Goal: Task Accomplishment & Management: Use online tool/utility

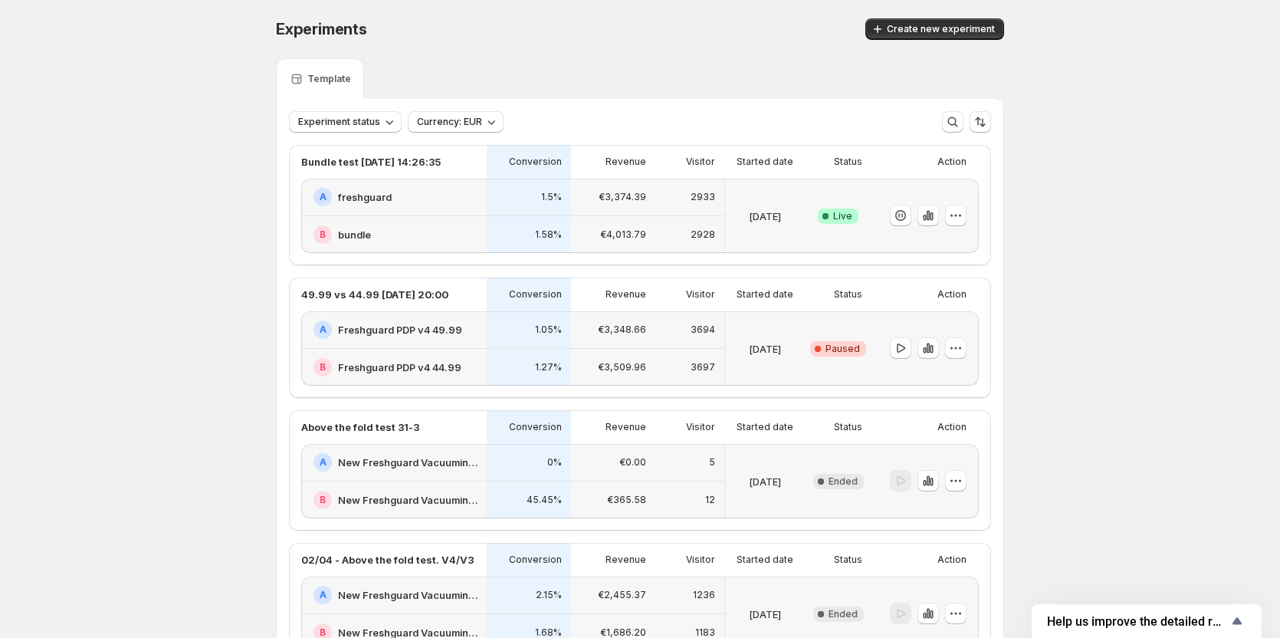
click at [390, 185] on div "A freshguard" at bounding box center [393, 198] width 185 height 38
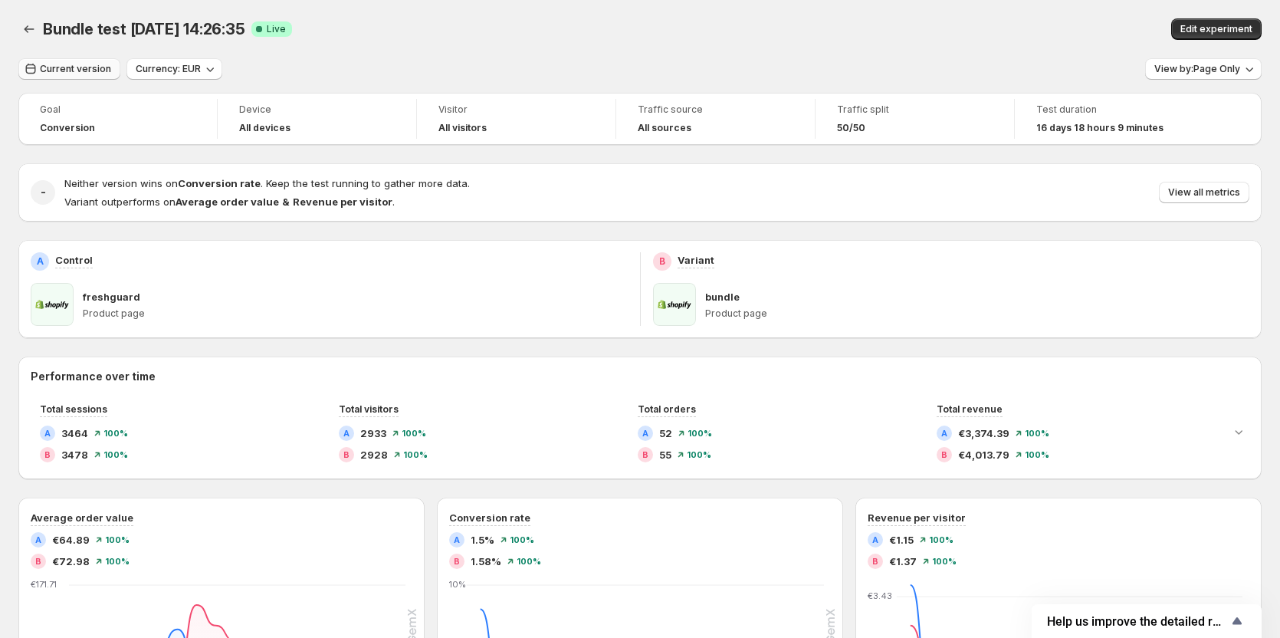
click at [90, 69] on span "Current version" at bounding box center [75, 69] width 71 height 12
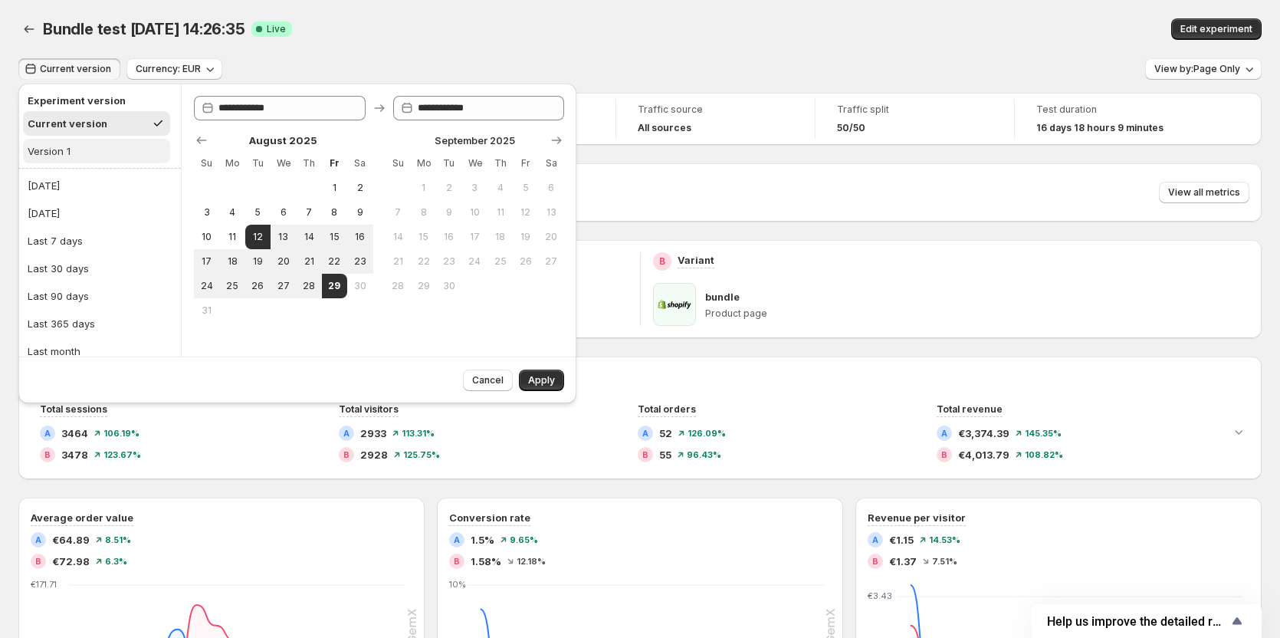
click at [77, 150] on button "Version 1" at bounding box center [96, 151] width 147 height 25
type input "**********"
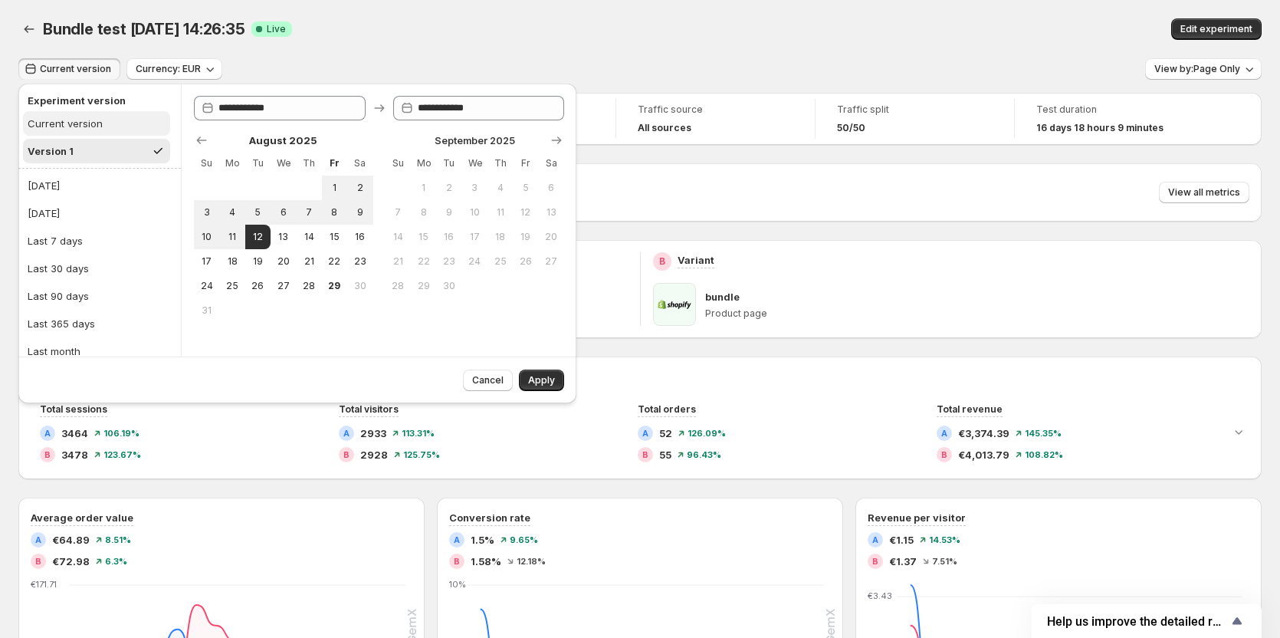
click at [91, 123] on div "Current version" at bounding box center [65, 123] width 75 height 15
type input "**********"
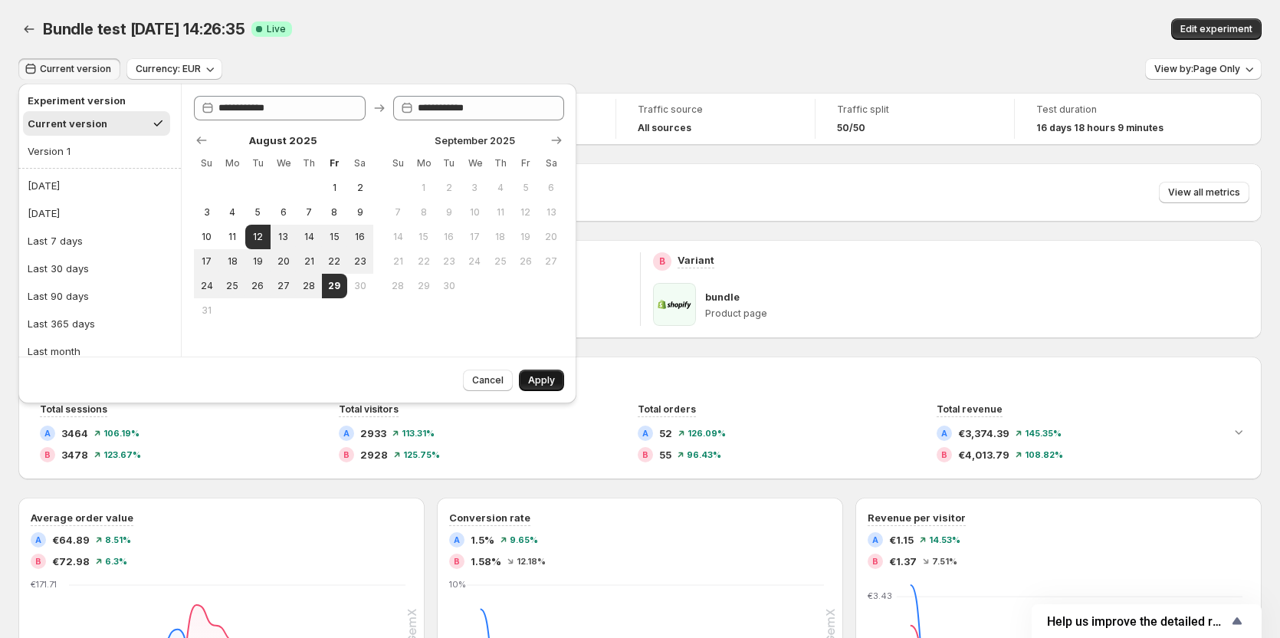
click at [532, 374] on button "Apply" at bounding box center [541, 379] width 45 height 21
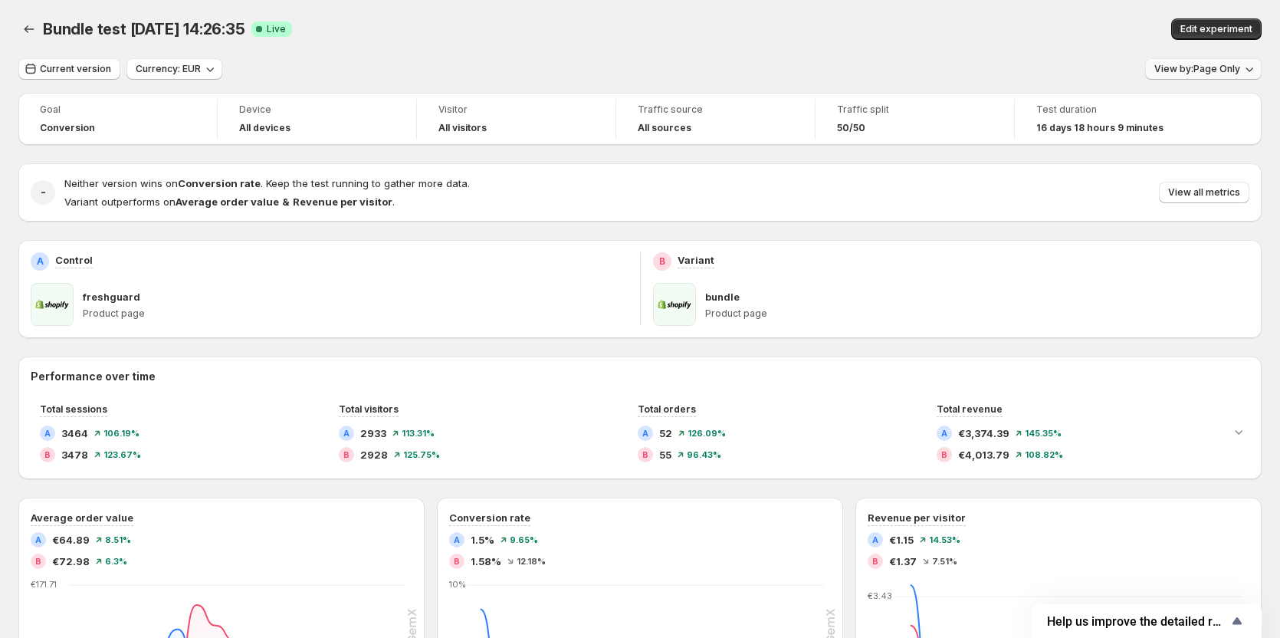
click at [1206, 69] on span "View by: Page Only" at bounding box center [1197, 69] width 86 height 12
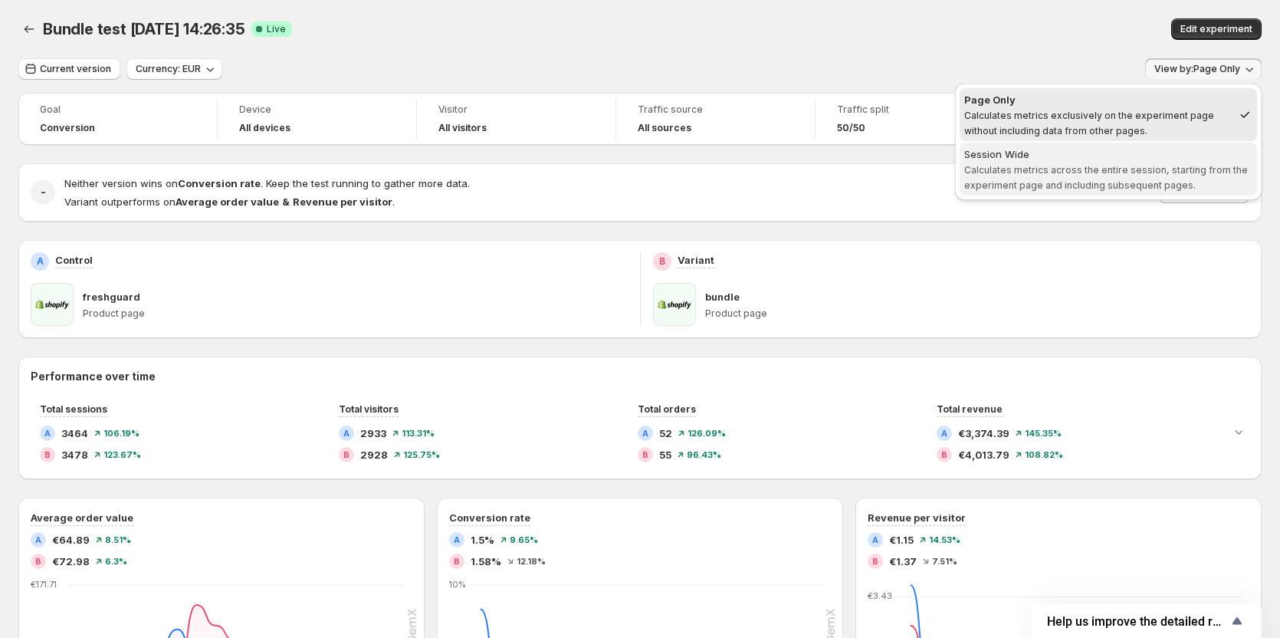
click at [1147, 161] on div "Session Wide" at bounding box center [1108, 153] width 288 height 15
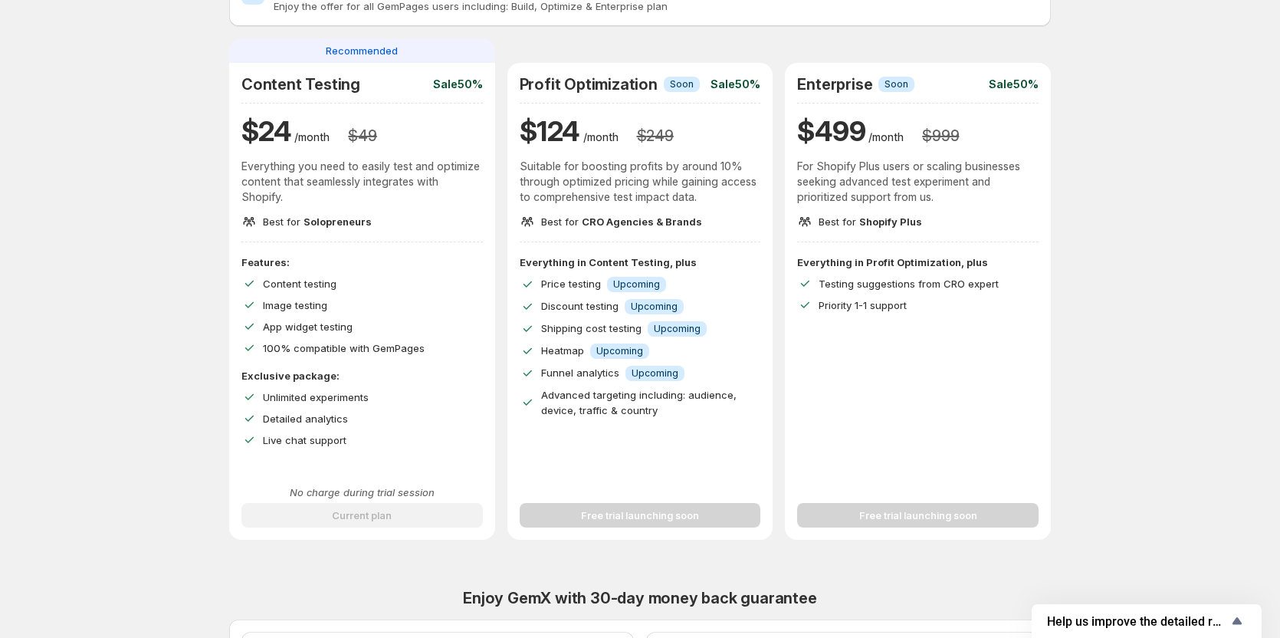
scroll to position [77, 0]
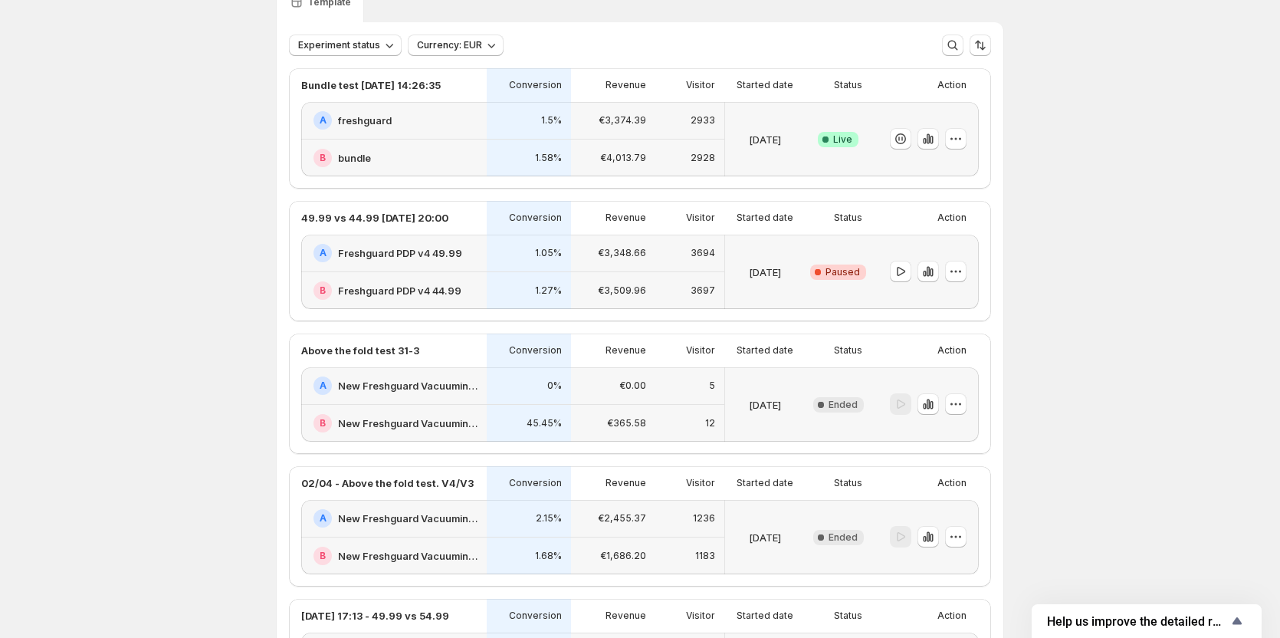
click at [374, 119] on h2 "freshguard" at bounding box center [365, 120] width 54 height 15
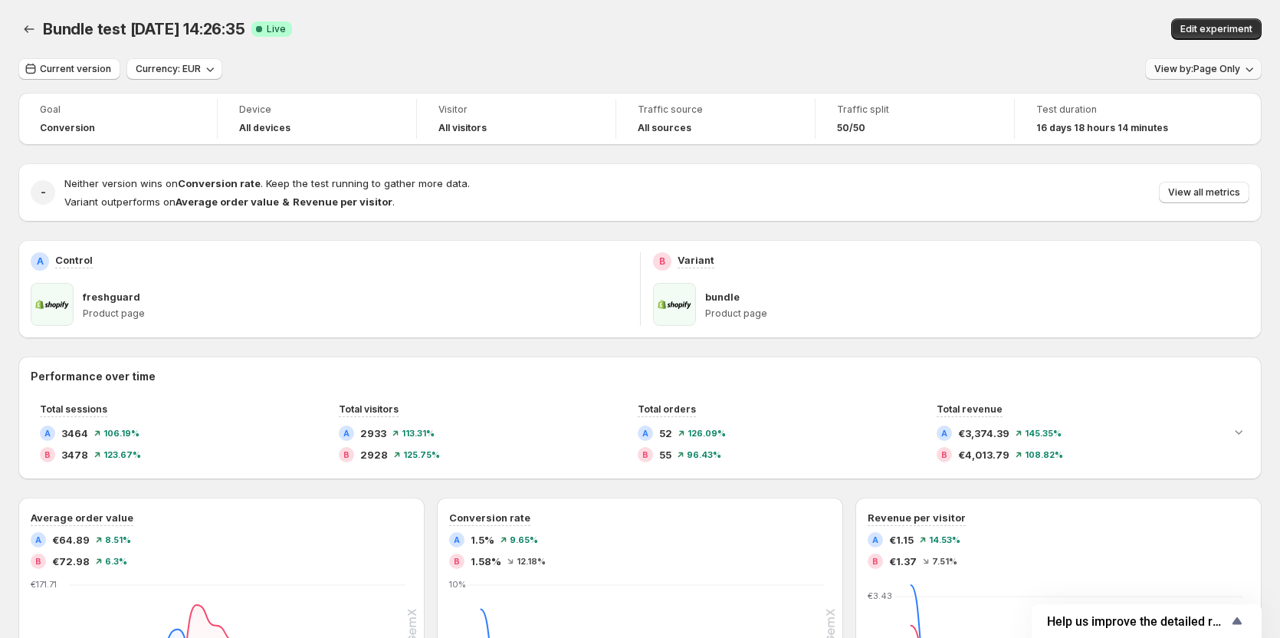
click at [1184, 75] on button "View by: Page Only" at bounding box center [1203, 68] width 117 height 21
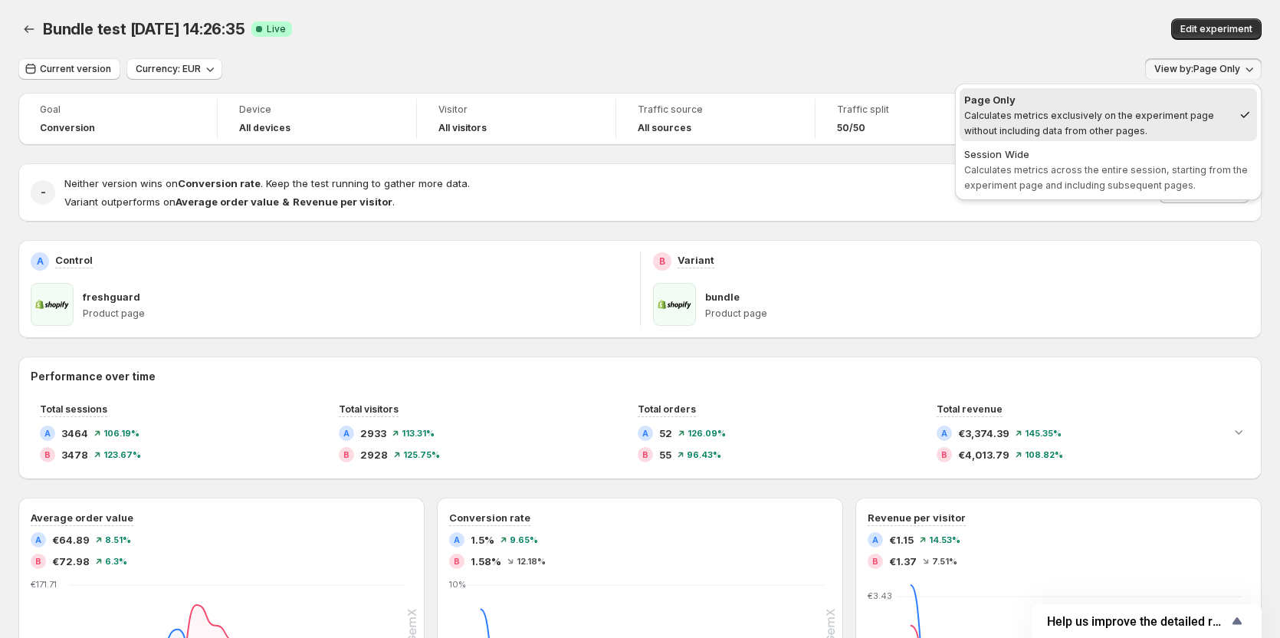
click at [908, 62] on div "Current version Currency: EUR View by: Page Only" at bounding box center [639, 69] width 1243 height 22
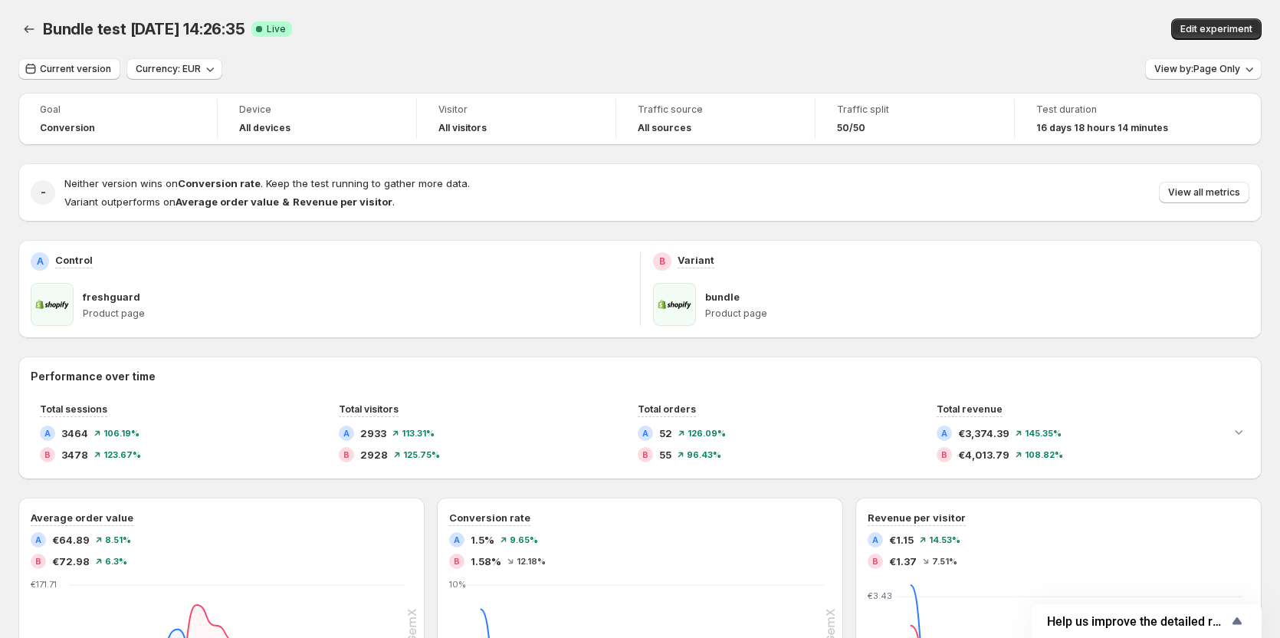
drag, startPoint x: 41, startPoint y: 31, endPoint x: 240, endPoint y: 37, distance: 198.6
click at [240, 37] on div "Bundle test [DATE] 14:26:35 Success Complete Live Edit experiment" at bounding box center [639, 28] width 1243 height 21
copy span "Bundle test [DATE] 14:26:35"
click at [84, 78] on button "Current version" at bounding box center [69, 68] width 102 height 21
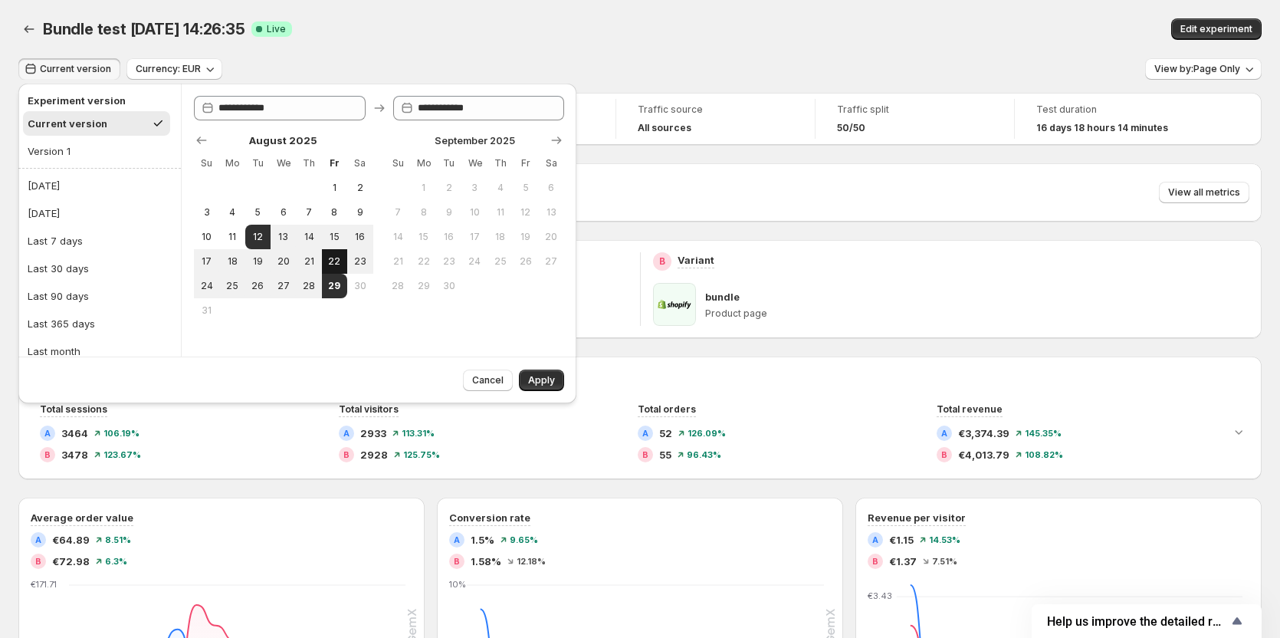
click at [330, 260] on span "22" at bounding box center [334, 261] width 13 height 12
type input "**********"
click at [340, 284] on span "29" at bounding box center [334, 286] width 13 height 12
type input "**********"
click at [541, 379] on span "Apply" at bounding box center [541, 380] width 27 height 12
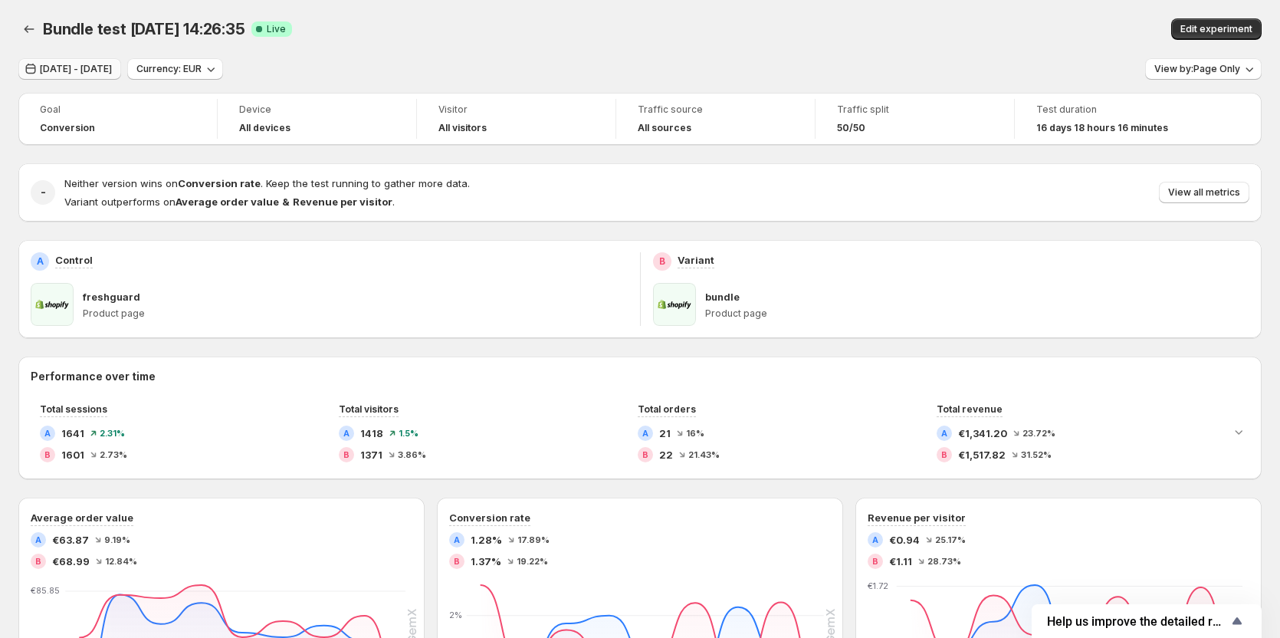
click at [108, 74] on span "[DATE] - [DATE]" at bounding box center [76, 69] width 72 height 12
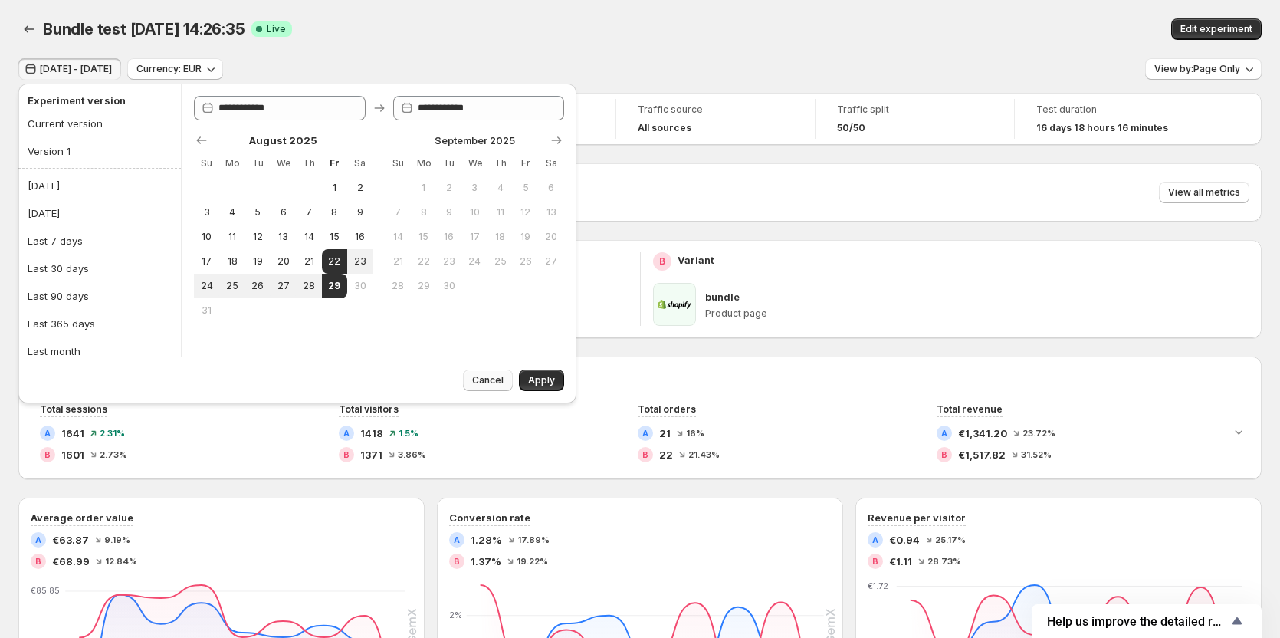
click at [470, 381] on button "Cancel" at bounding box center [488, 379] width 50 height 21
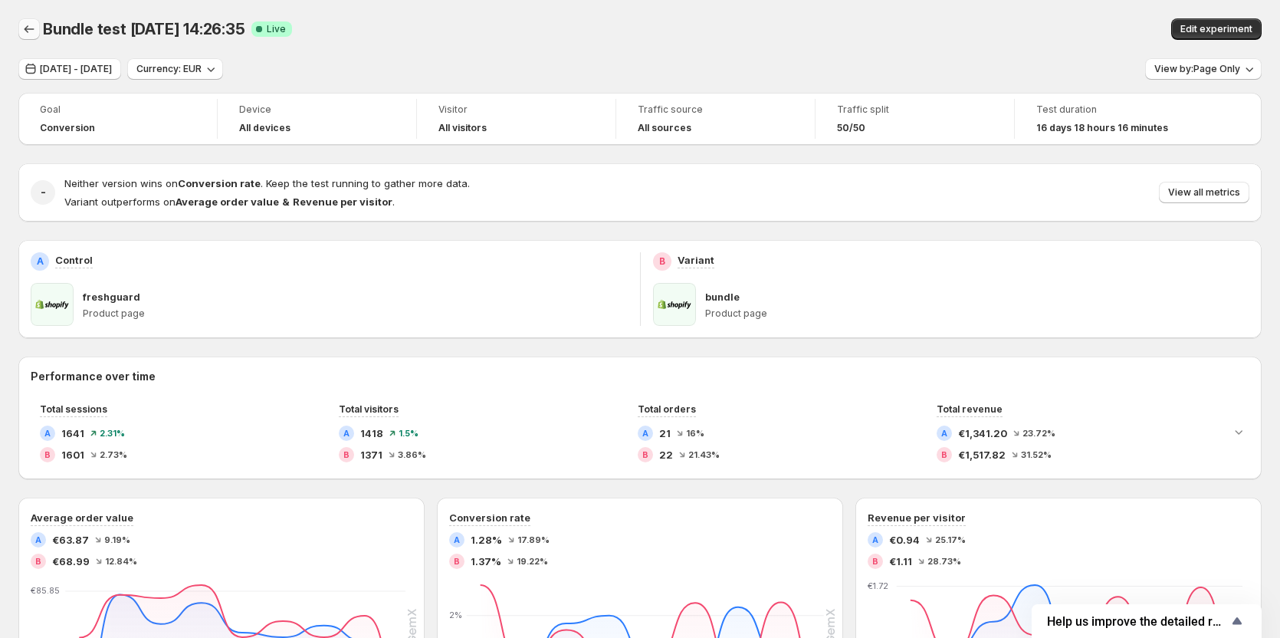
click at [27, 28] on icon "Back" at bounding box center [30, 29] width 10 height 8
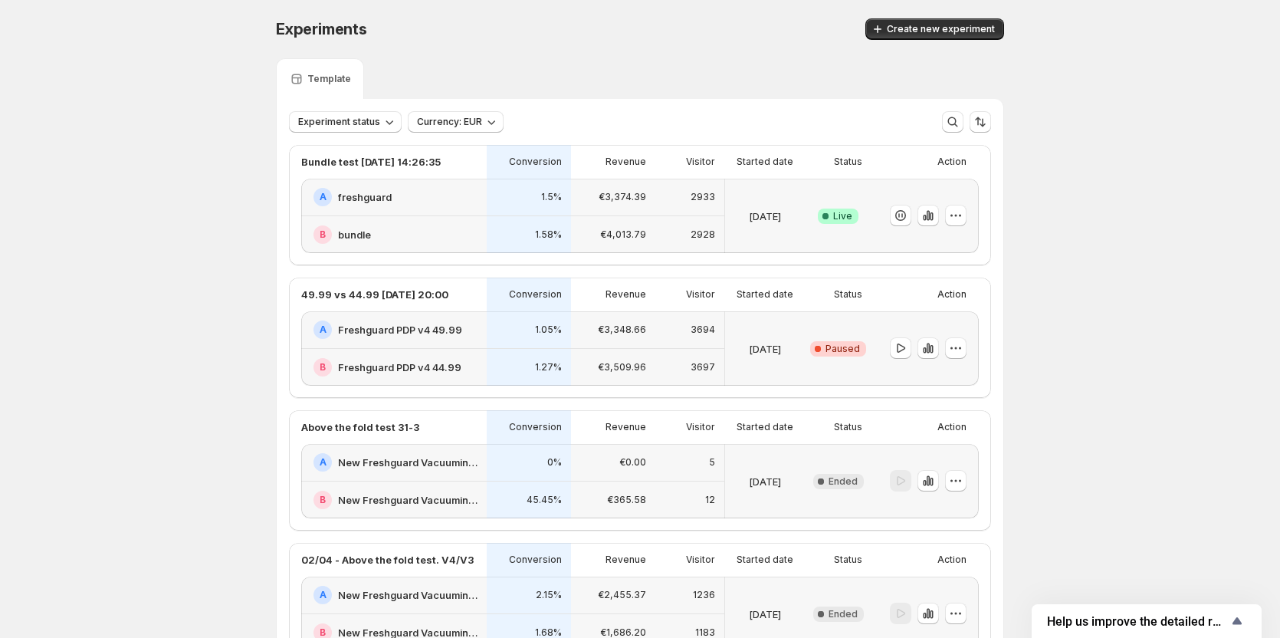
click at [363, 193] on h2 "freshguard" at bounding box center [365, 196] width 54 height 15
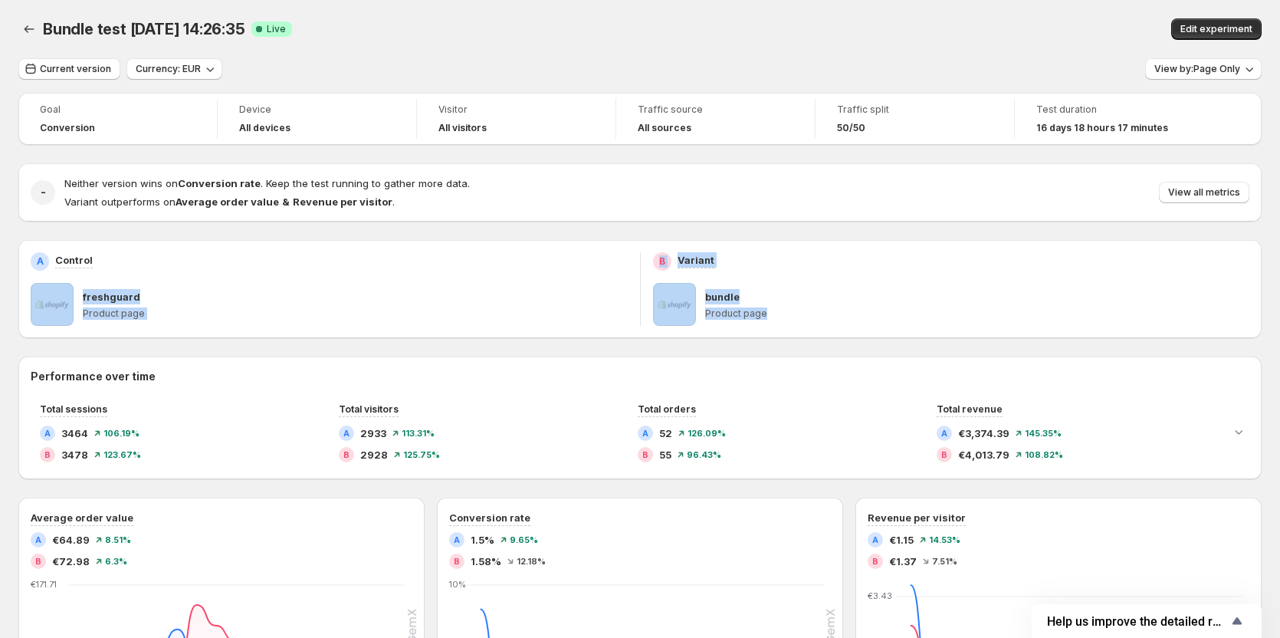
drag, startPoint x: 773, startPoint y: 309, endPoint x: 61, endPoint y: 291, distance: 713.1
click at [61, 291] on div "A Control freshguard Product page B Variant bundle Product page" at bounding box center [639, 289] width 1243 height 98
drag, startPoint x: 196, startPoint y: 294, endPoint x: 203, endPoint y: 281, distance: 15.4
click at [197, 294] on div "freshguard" at bounding box center [355, 296] width 545 height 15
click at [219, 313] on p "Product page" at bounding box center [355, 313] width 545 height 12
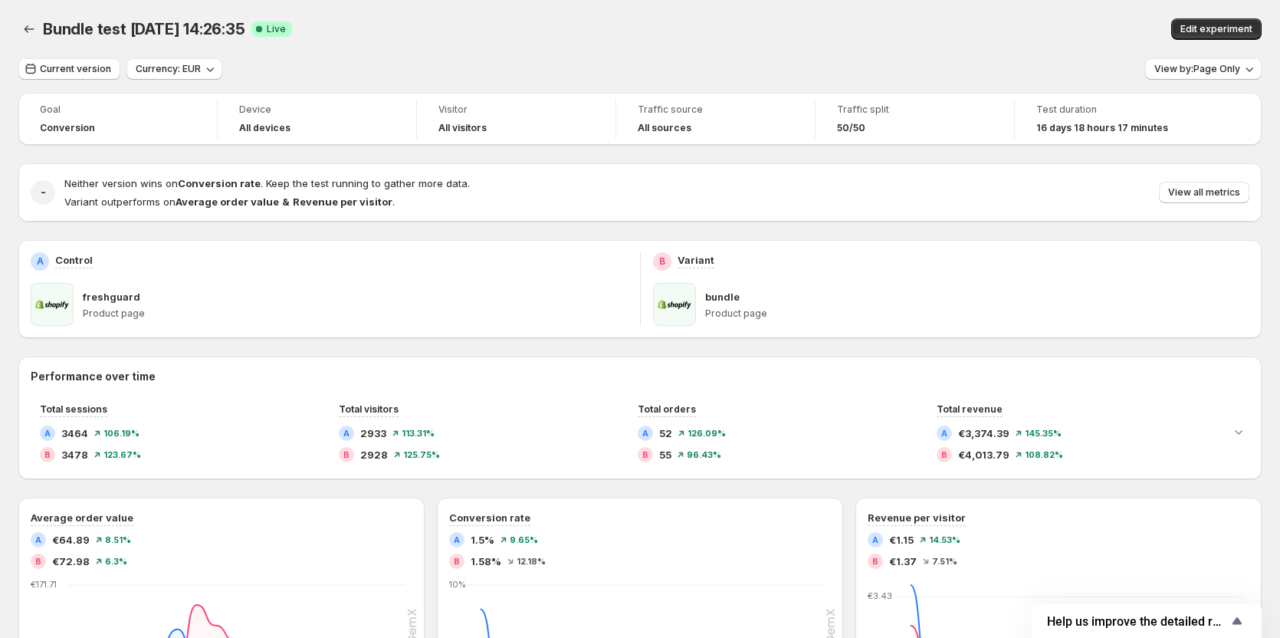
drag, startPoint x: 758, startPoint y: 312, endPoint x: 730, endPoint y: 313, distance: 28.4
click at [748, 313] on p "Product page" at bounding box center [977, 313] width 545 height 12
click at [691, 313] on span at bounding box center [674, 304] width 43 height 43
